Goal: Register for event/course: Sign up to attend an event or enroll in a course

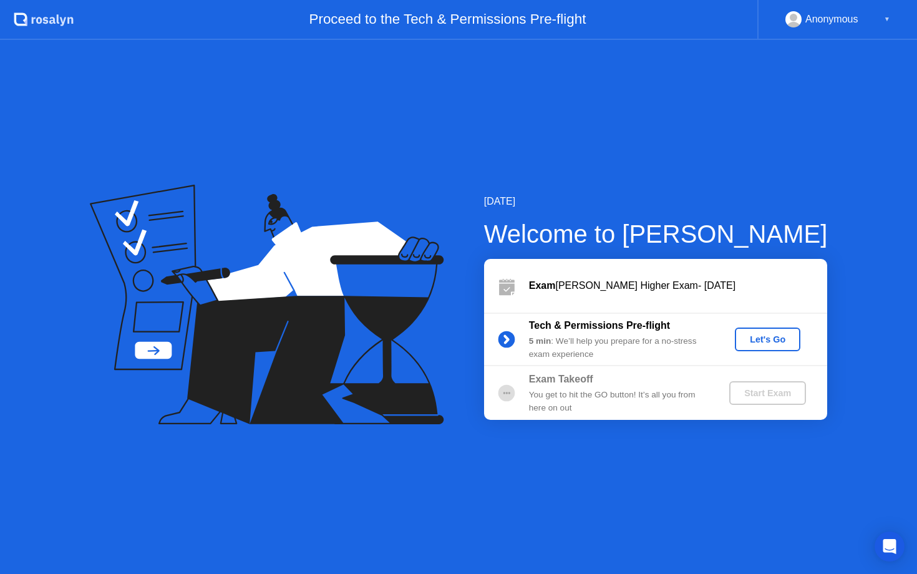
click at [773, 340] on div "Let's Go" at bounding box center [768, 339] width 56 height 10
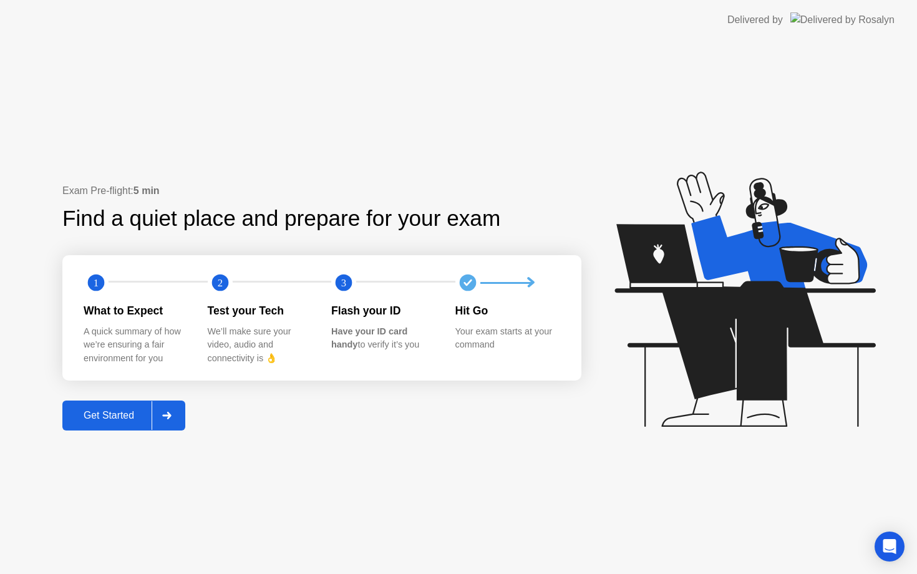
click at [109, 415] on div "Get Started" at bounding box center [108, 415] width 85 height 11
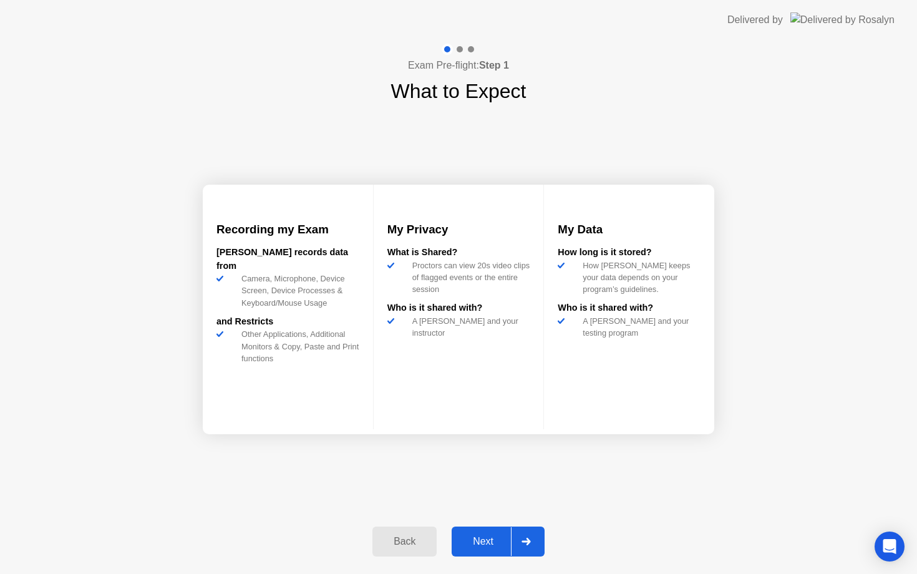
click at [493, 550] on button "Next" at bounding box center [498, 542] width 93 height 30
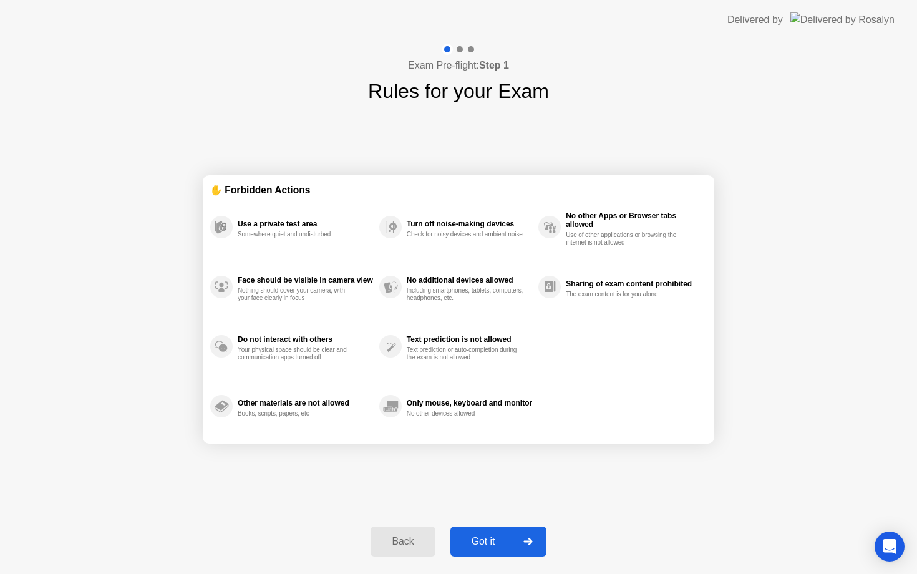
click at [503, 541] on div "Got it" at bounding box center [483, 541] width 59 height 11
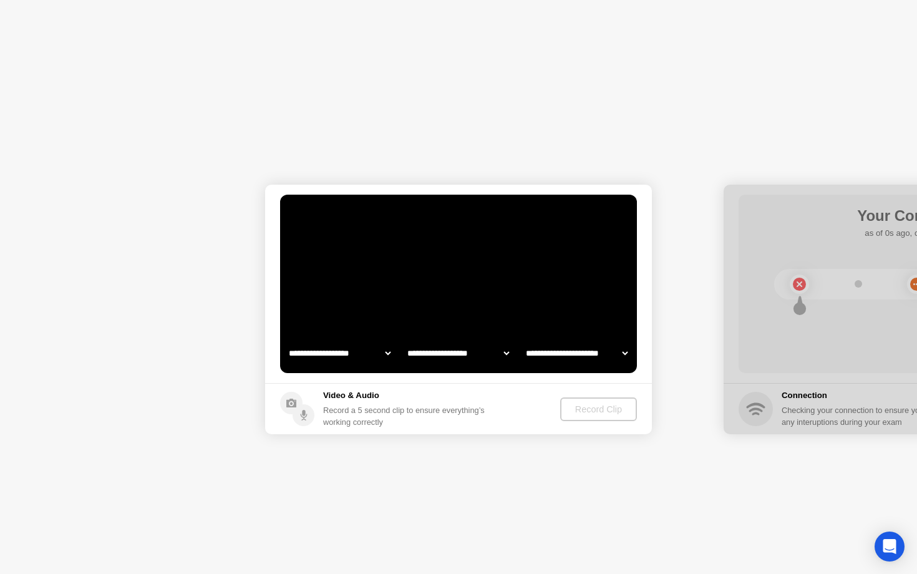
select select "**********"
select select "*******"
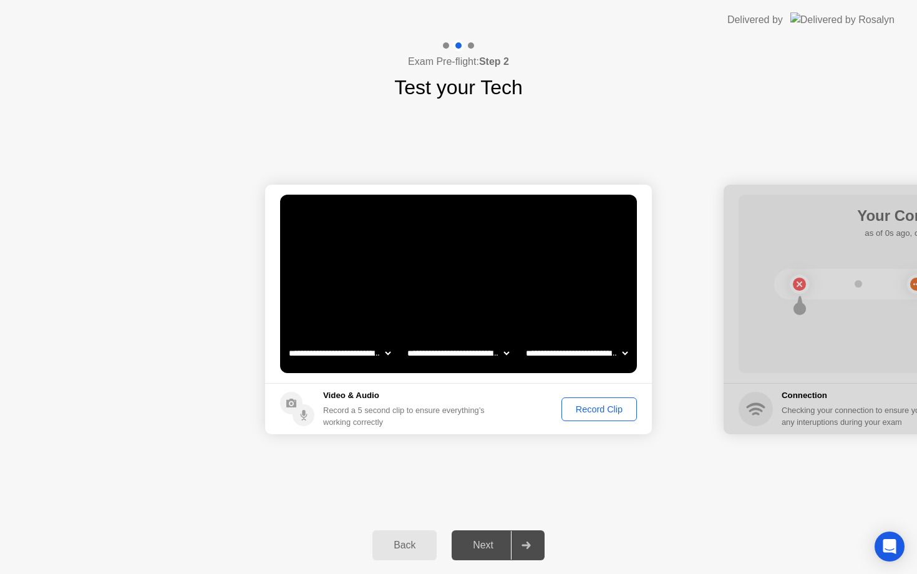
click at [590, 409] on div "Record Clip" at bounding box center [599, 409] width 67 height 10
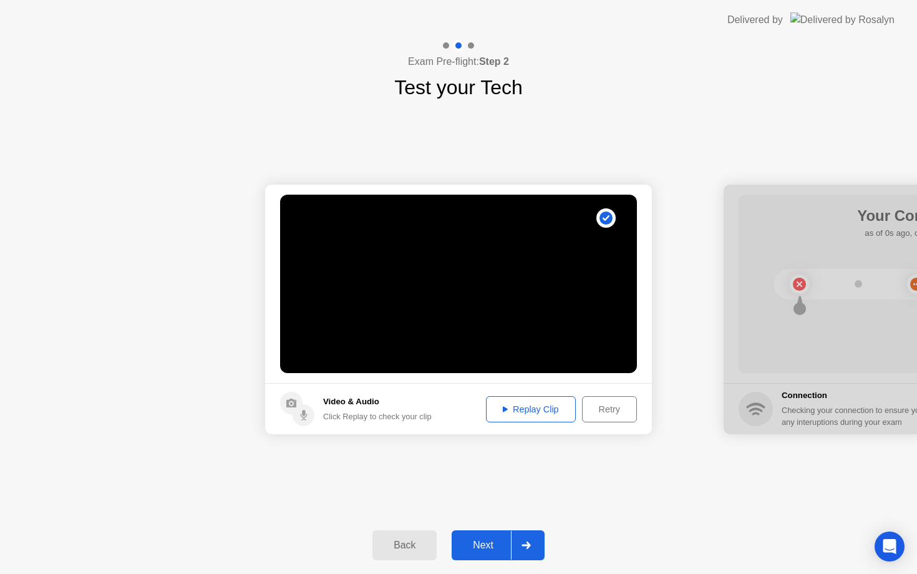
click at [558, 414] on div "Replay Clip" at bounding box center [530, 409] width 81 height 10
click at [507, 545] on div "Next" at bounding box center [483, 545] width 56 height 11
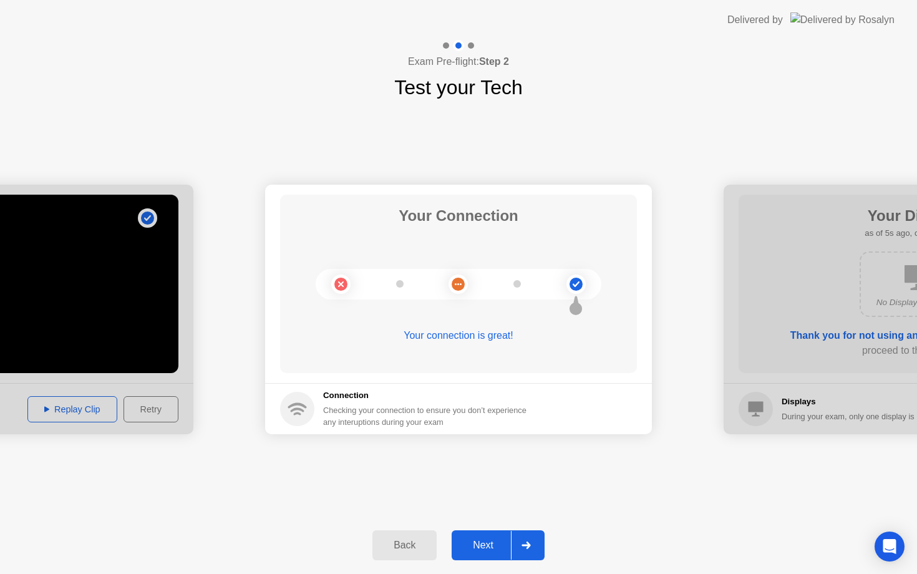
click at [498, 547] on div "Next" at bounding box center [483, 545] width 56 height 11
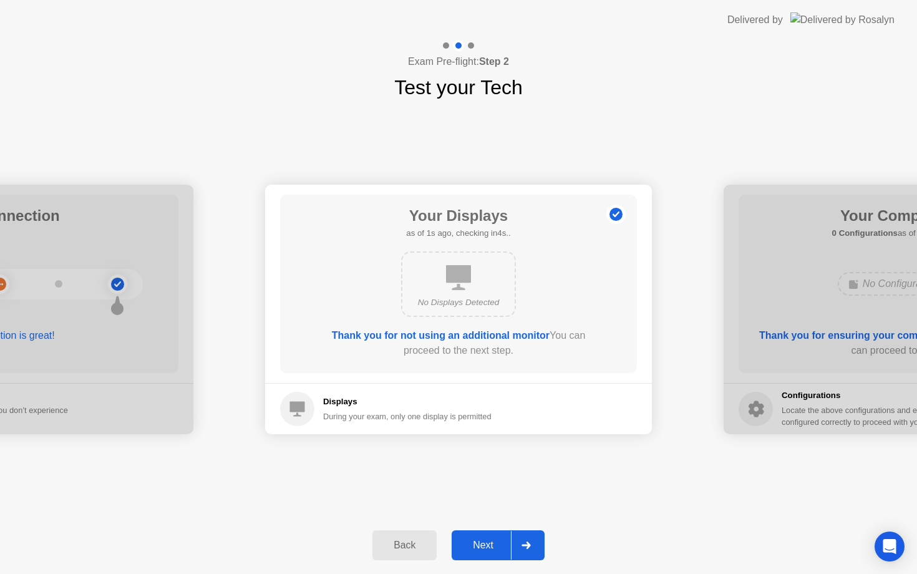
click at [499, 542] on div "Next" at bounding box center [483, 545] width 56 height 11
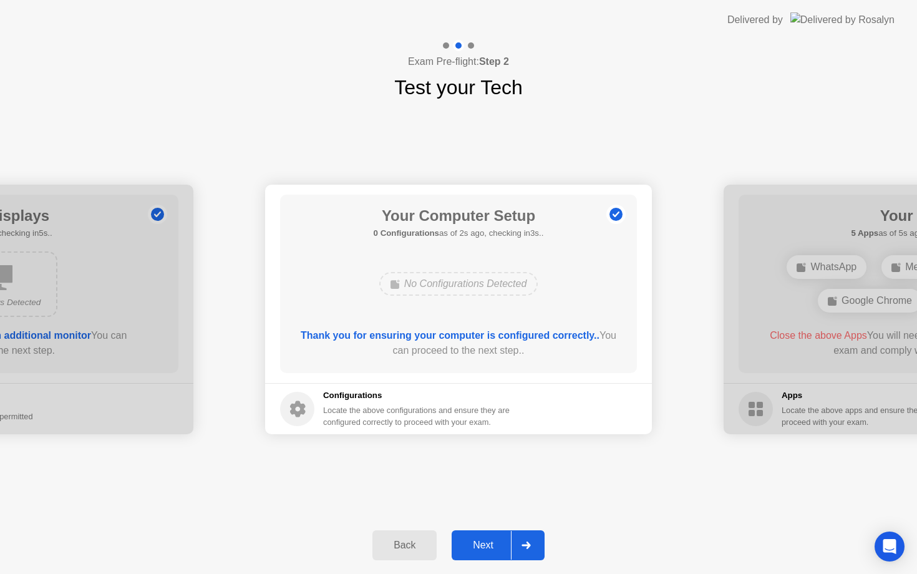
click at [495, 547] on div "Next" at bounding box center [483, 545] width 56 height 11
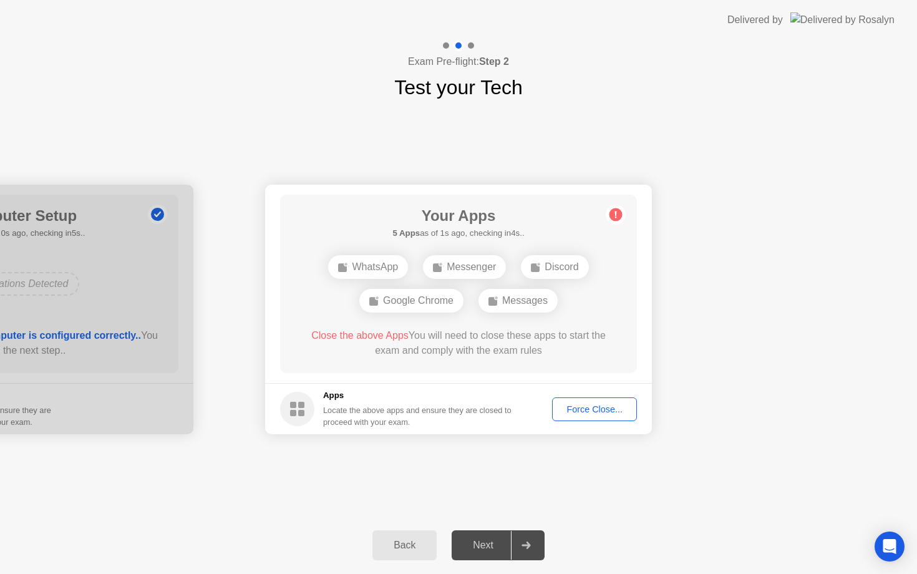
click at [593, 409] on div "Force Close..." at bounding box center [595, 409] width 76 height 10
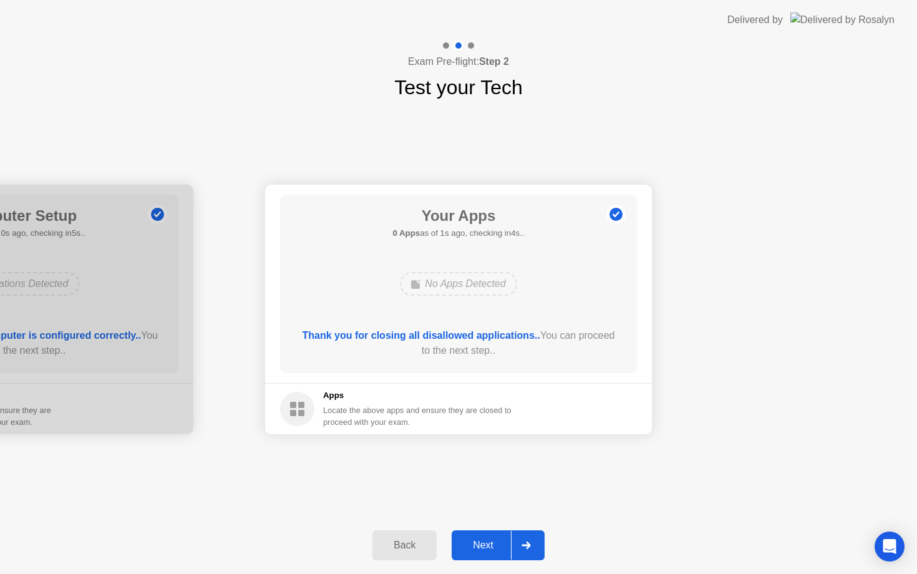
click at [502, 547] on div "Next" at bounding box center [483, 545] width 56 height 11
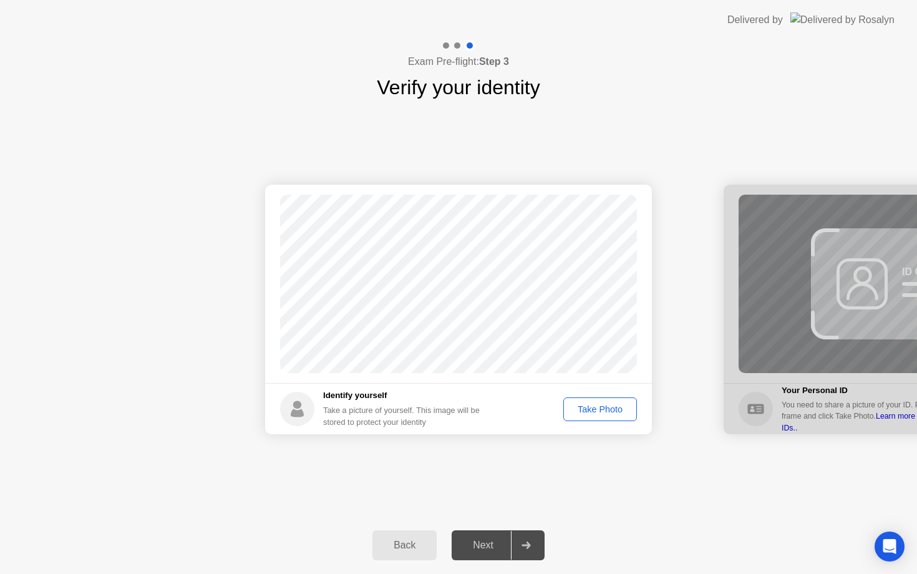
click at [600, 404] on div "Take Photo" at bounding box center [600, 409] width 65 height 10
click at [416, 540] on div "Back" at bounding box center [404, 545] width 57 height 11
select select "**********"
select select "*******"
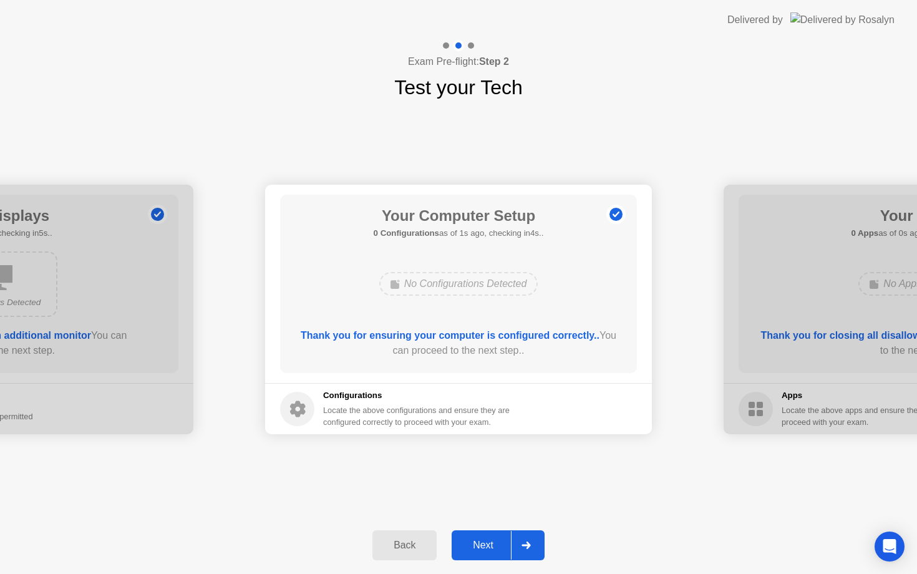
click at [507, 540] on div "Next" at bounding box center [483, 545] width 56 height 11
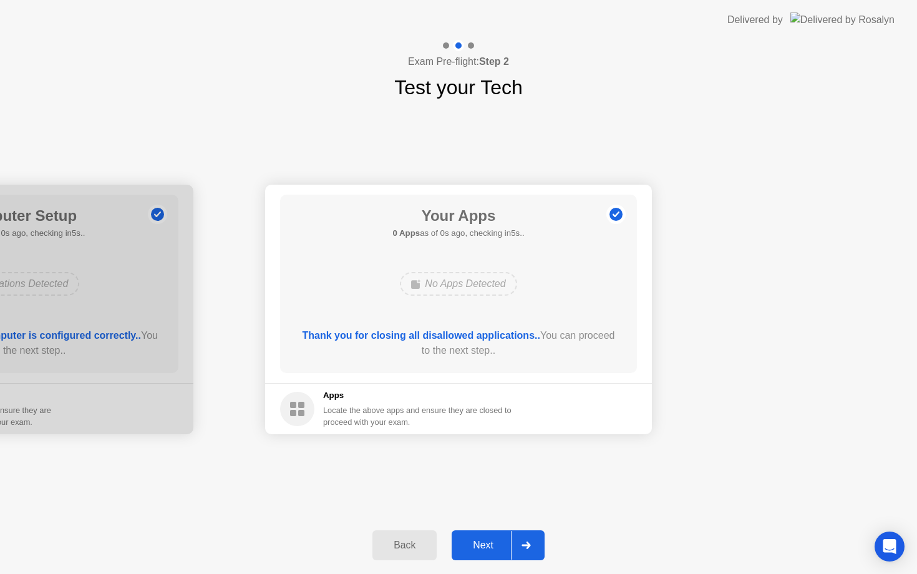
click at [505, 543] on div "Next" at bounding box center [483, 545] width 56 height 11
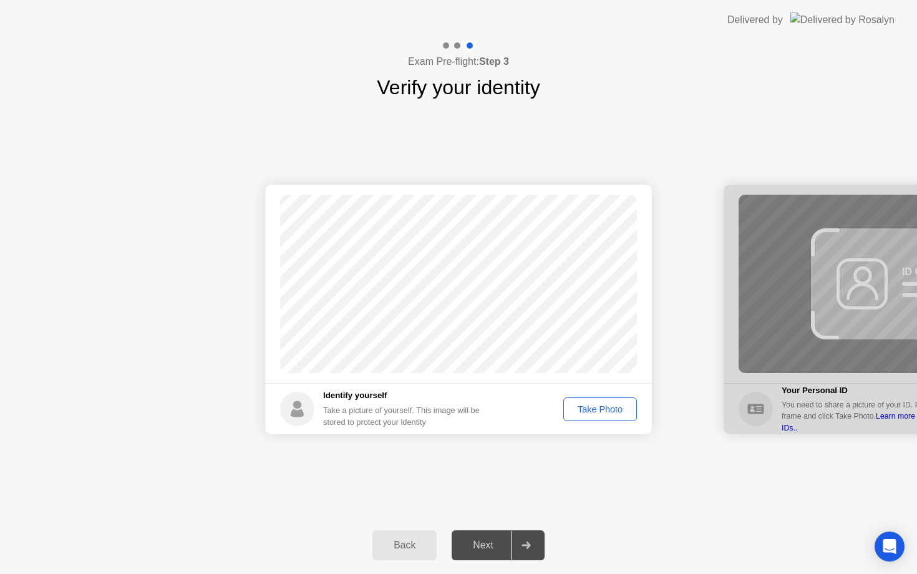
click at [609, 411] on div "Take Photo" at bounding box center [600, 409] width 65 height 10
click at [495, 543] on div "Next" at bounding box center [483, 545] width 56 height 11
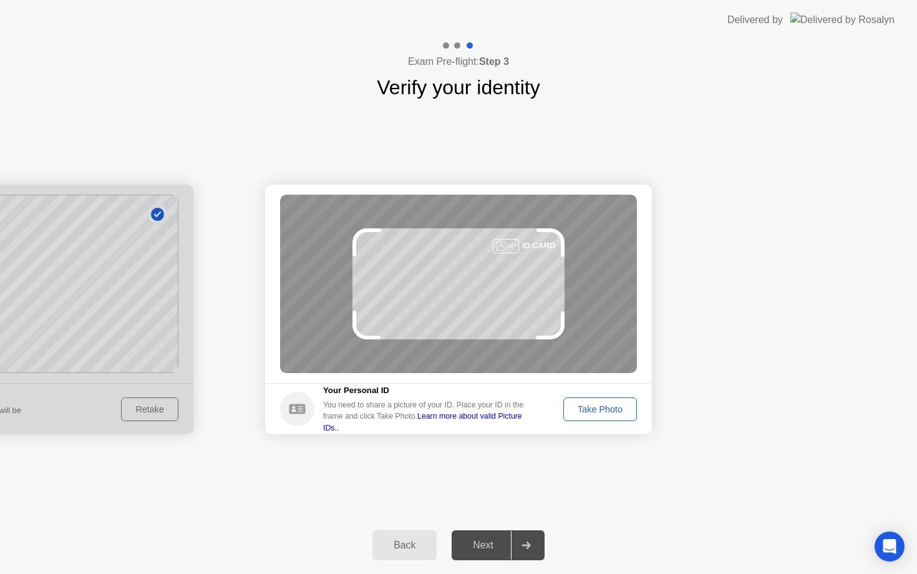
click at [606, 412] on div "Take Photo" at bounding box center [600, 409] width 65 height 10
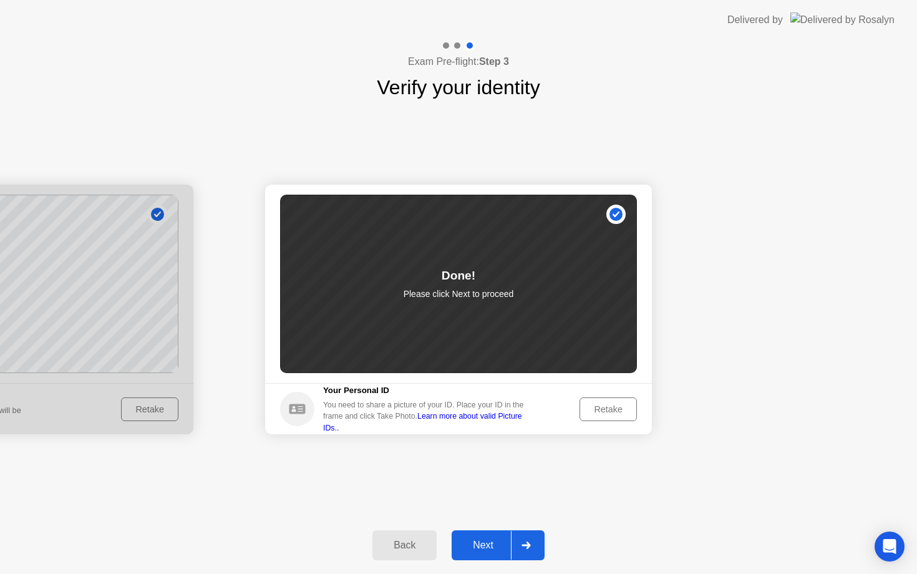
click at [502, 540] on div "Next" at bounding box center [483, 545] width 56 height 11
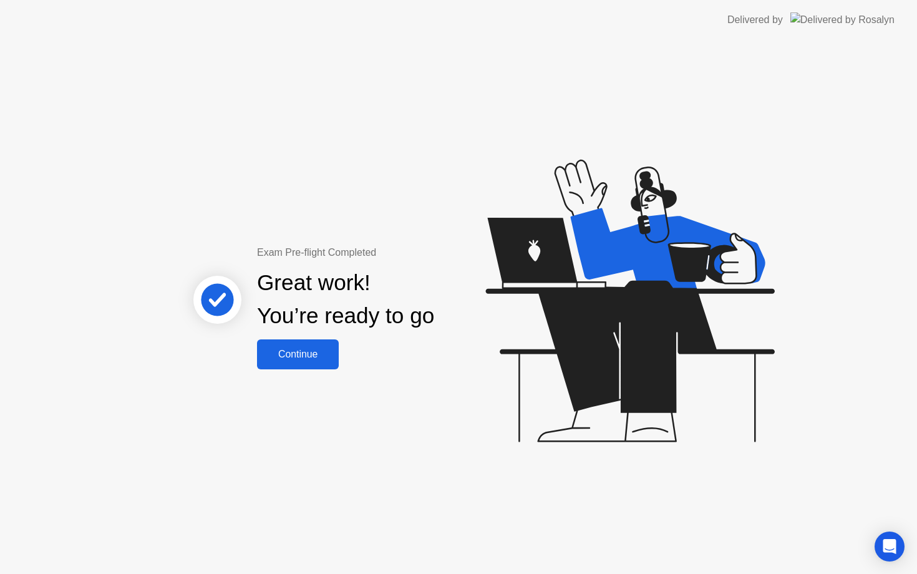
click at [303, 360] on div "Continue" at bounding box center [298, 354] width 74 height 11
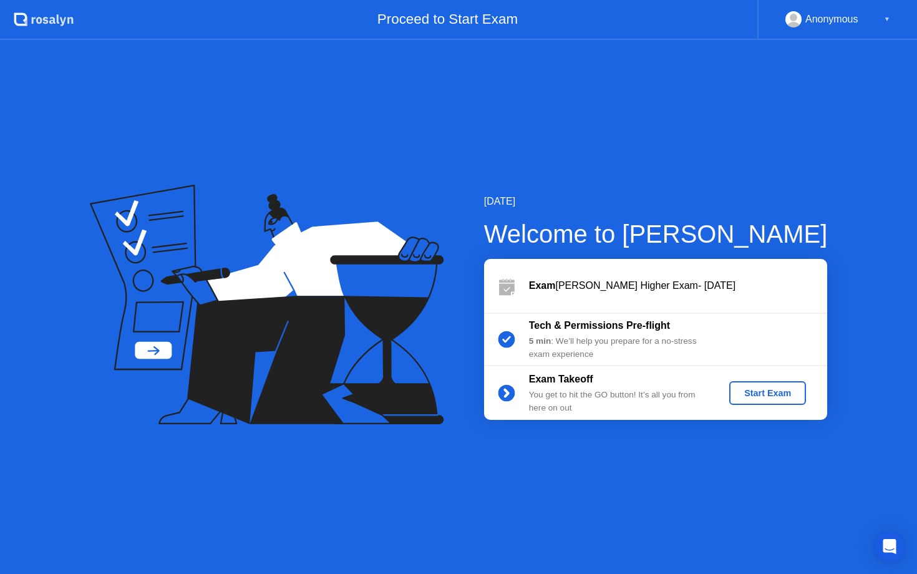
click at [780, 397] on div "Start Exam" at bounding box center [767, 393] width 67 height 10
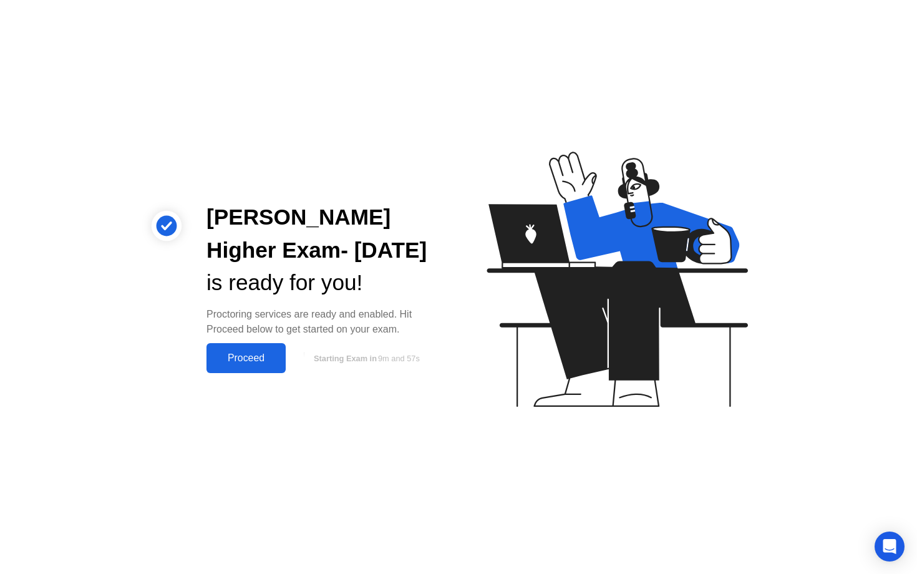
click at [246, 359] on div "Proceed" at bounding box center [246, 357] width 72 height 11
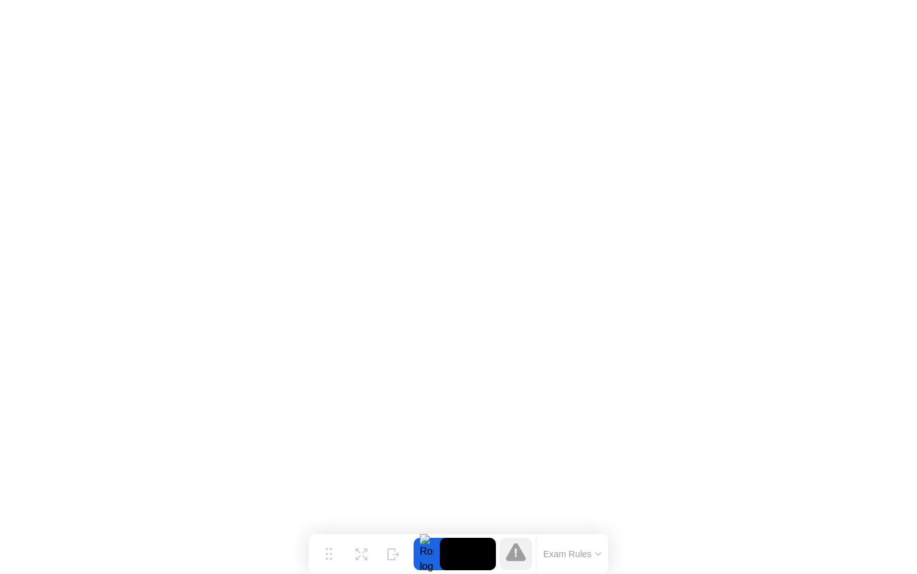
click at [561, 557] on button "Exam Rules" at bounding box center [573, 553] width 66 height 11
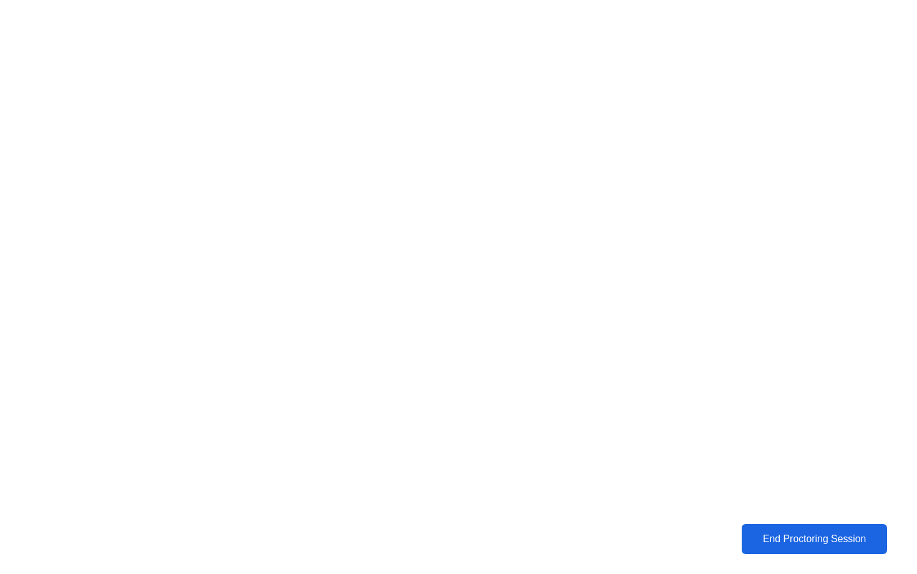
click at [793, 537] on div "End Proctoring Session" at bounding box center [814, 539] width 145 height 12
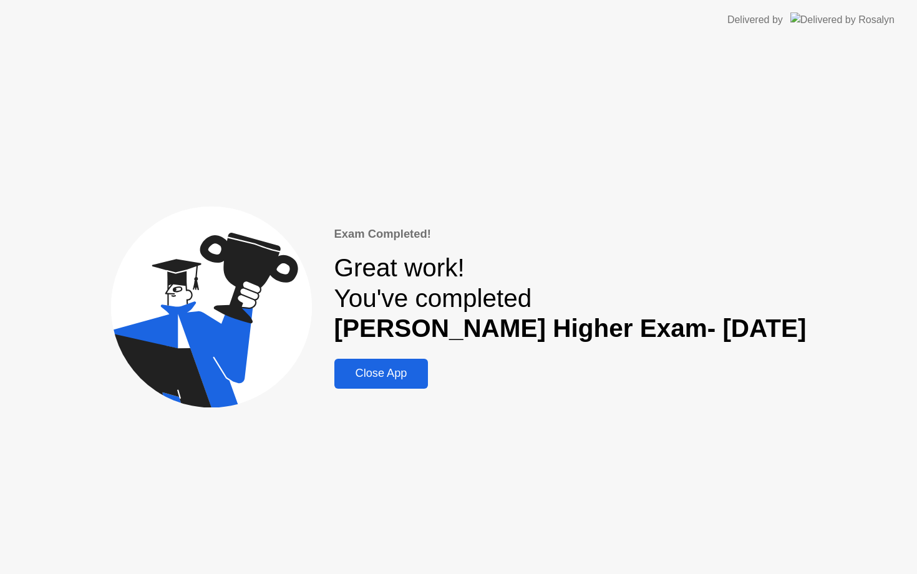
click at [397, 368] on div "Close App" at bounding box center [381, 373] width 87 height 13
